Goal: Check status: Check status

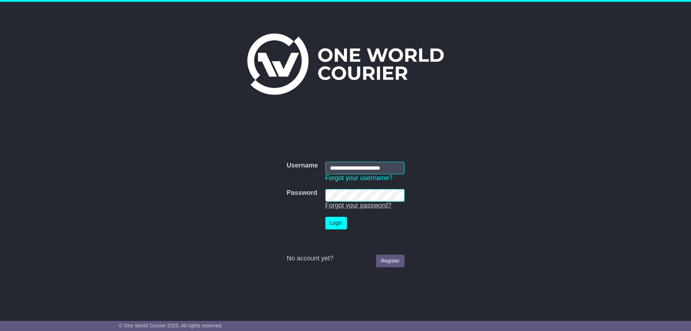
scroll to position [0, 3]
type input "**********"
click at [338, 220] on button "Login" at bounding box center [336, 223] width 22 height 13
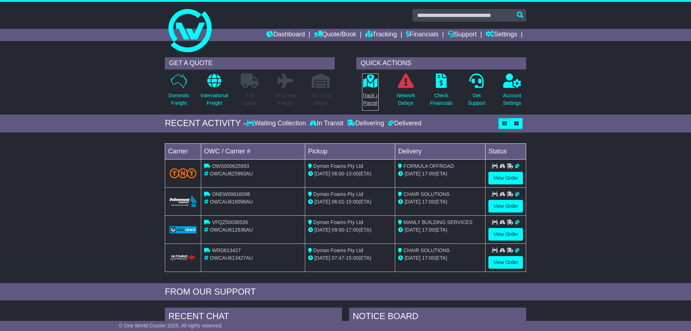
click at [364, 101] on p "Track a Parcel" at bounding box center [370, 99] width 17 height 15
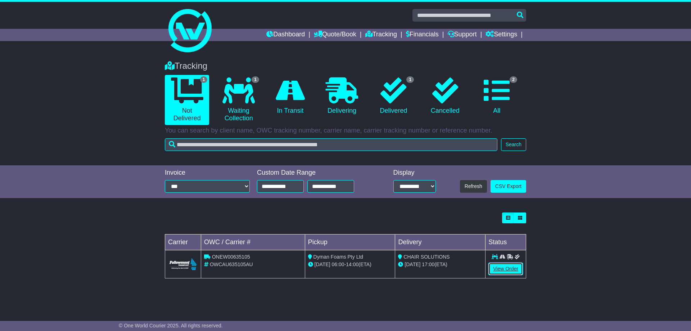
click at [490, 269] on link "View Order" at bounding box center [506, 268] width 35 height 13
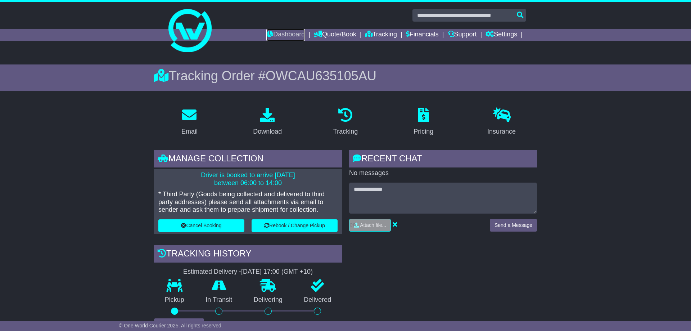
click at [288, 35] on link "Dashboard" at bounding box center [285, 35] width 39 height 12
